Goal: Find specific page/section: Find specific page/section

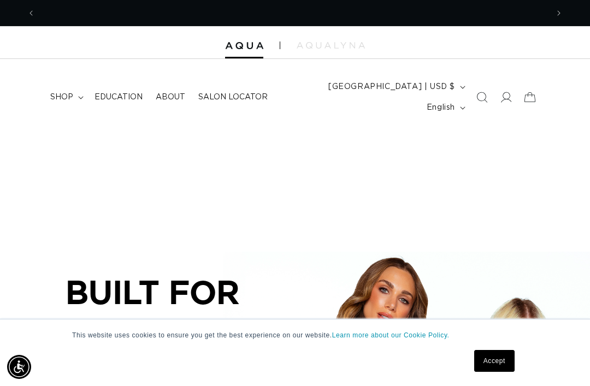
scroll to position [0, 512]
click at [348, 48] on img at bounding box center [330, 45] width 68 height 7
click at [78, 86] on summary "shop" at bounding box center [66, 97] width 44 height 23
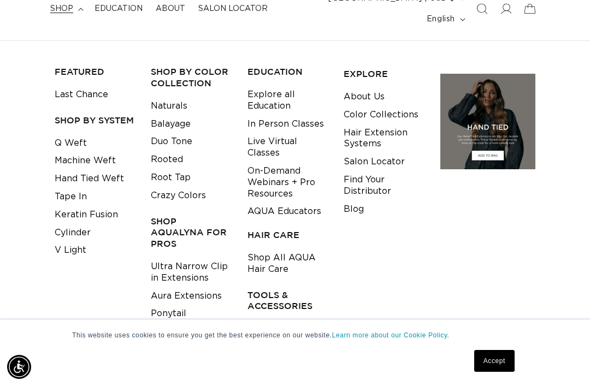
scroll to position [0, 0]
click at [218, 287] on link "Aura Extensions" at bounding box center [186, 296] width 71 height 18
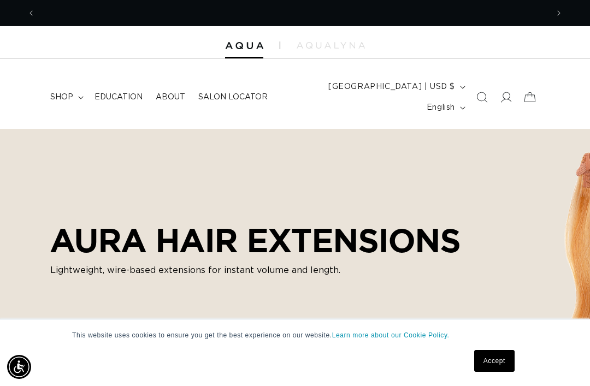
scroll to position [0, 512]
click at [298, 383] on div "This website uses cookies to ensure you get the best experience on our website.…" at bounding box center [295, 352] width 546 height 67
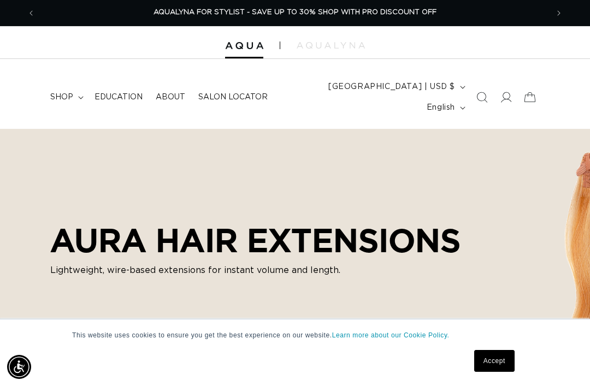
click at [338, 48] on img at bounding box center [330, 45] width 68 height 7
